Goal: Transaction & Acquisition: Book appointment/travel/reservation

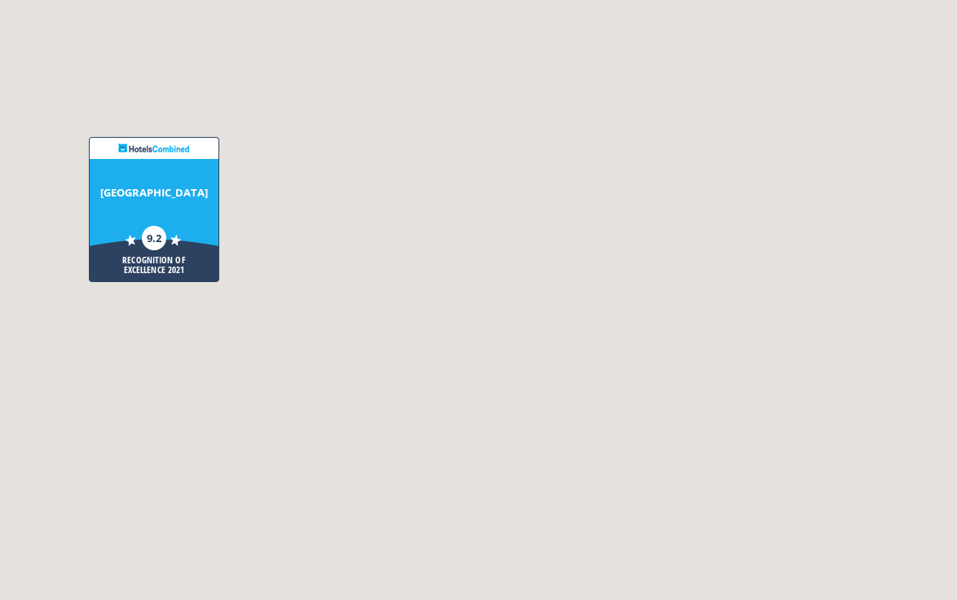
scroll to position [4876, 0]
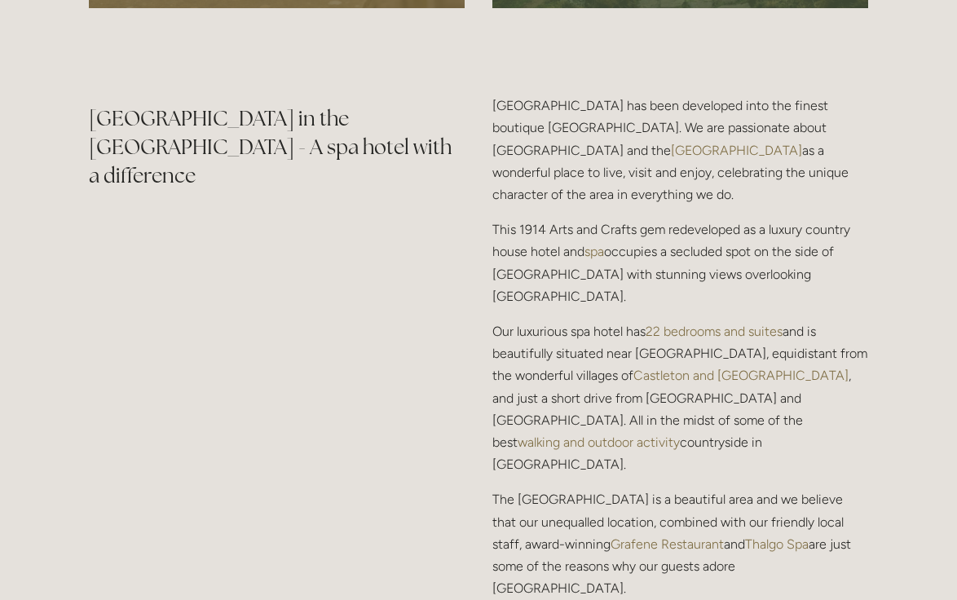
scroll to position [4876, 0]
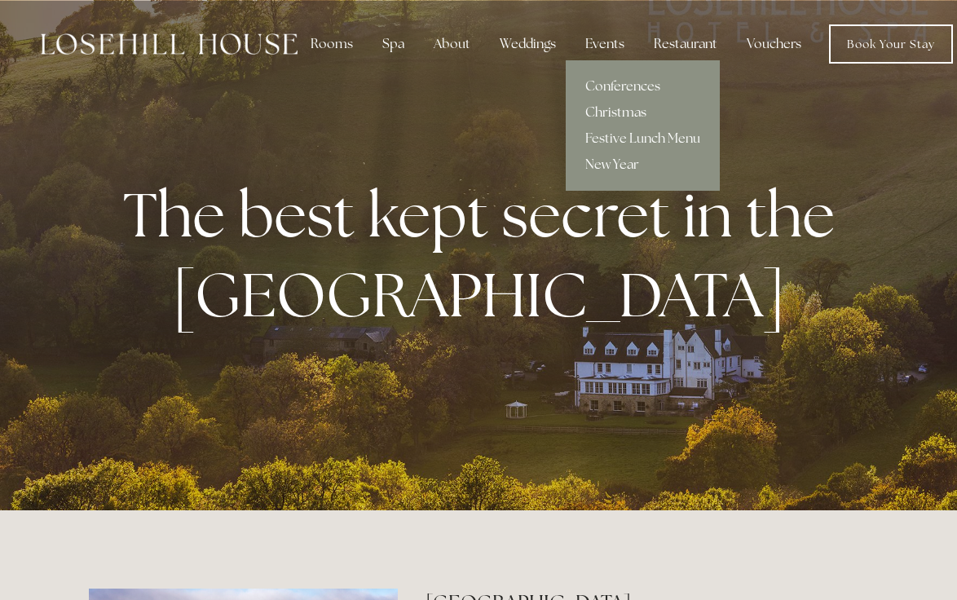
click at [603, 114] on link "Christmas" at bounding box center [643, 112] width 154 height 26
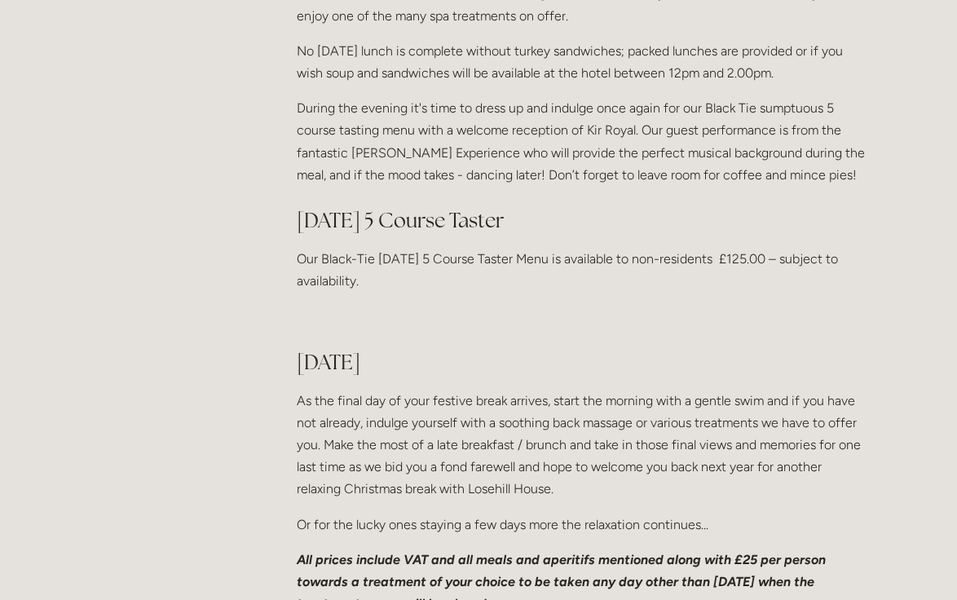
scroll to position [1984, 0]
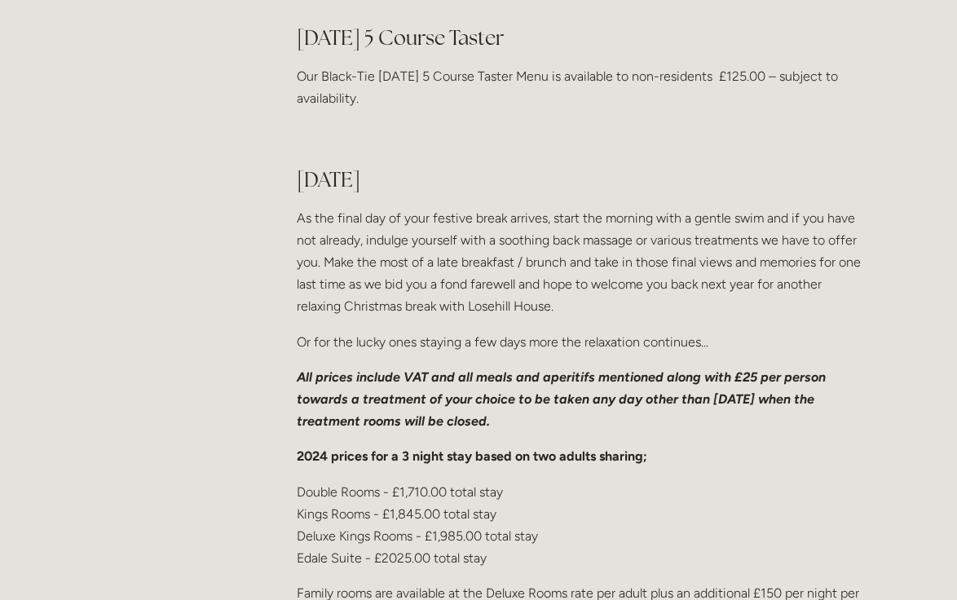
scroll to position [2169, 0]
